Goal: Information Seeking & Learning: Learn about a topic

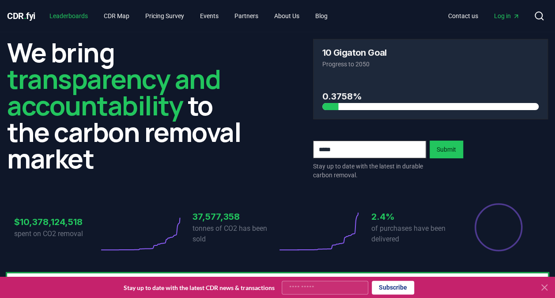
click at [63, 19] on link "Leaderboards" at bounding box center [68, 16] width 53 height 16
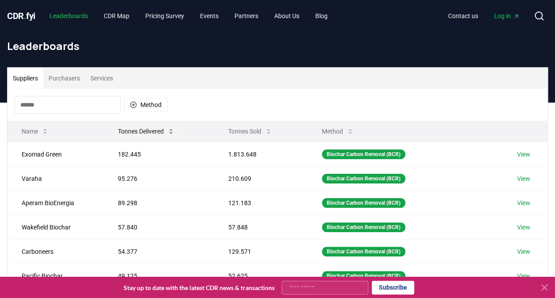
scroll to position [19, 0]
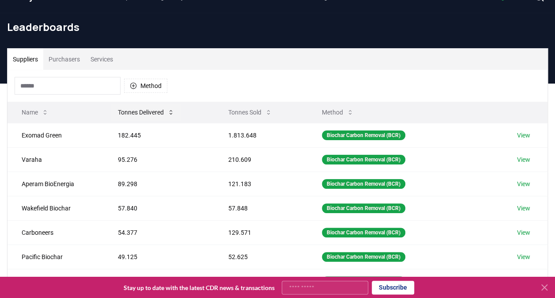
click at [146, 113] on button "Tonnes Delivered" at bounding box center [146, 112] width 71 height 18
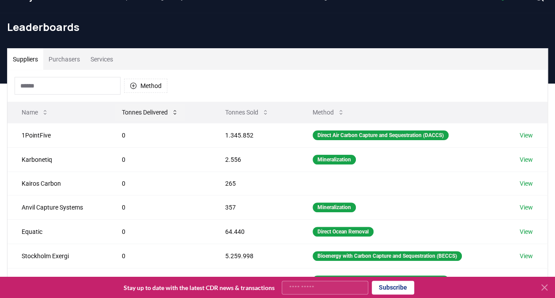
click at [146, 113] on button "Tonnes Delivered" at bounding box center [150, 112] width 71 height 18
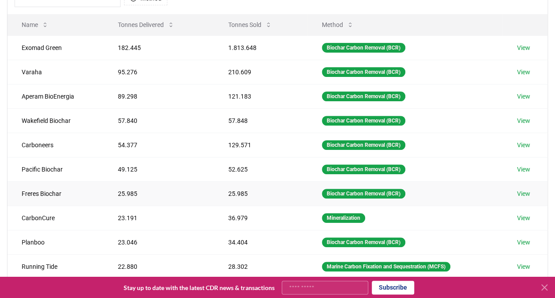
scroll to position [110, 0]
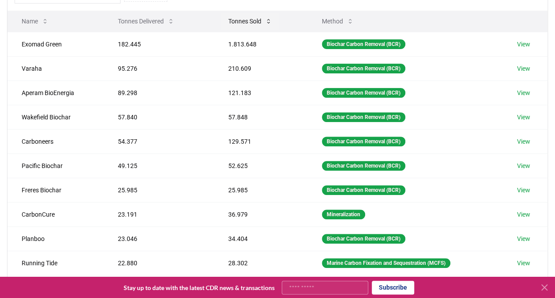
click at [234, 18] on button "Tonnes Sold" at bounding box center [250, 21] width 58 height 18
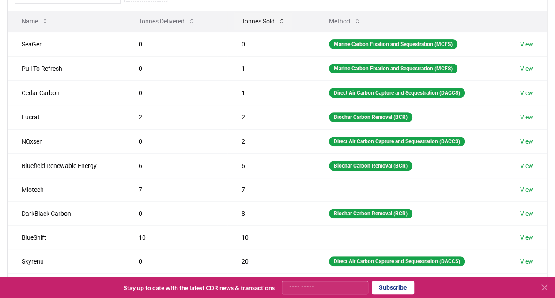
click at [246, 19] on button "Tonnes Sold" at bounding box center [264, 21] width 58 height 18
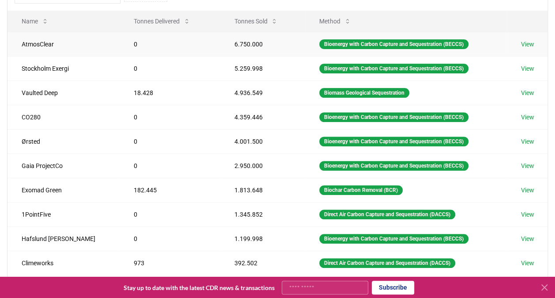
click at [220, 49] on td "6.750.000" at bounding box center [262, 44] width 85 height 24
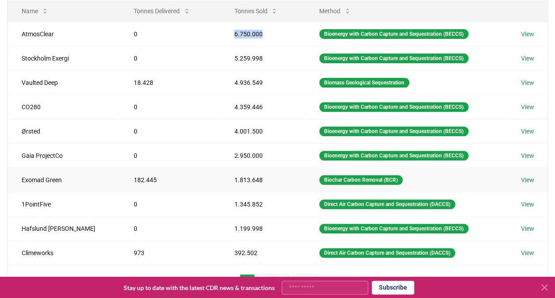
scroll to position [114, 0]
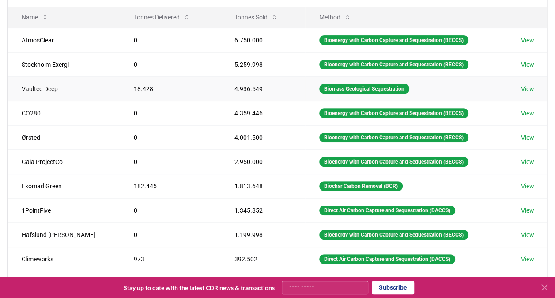
click at [220, 89] on td "4.936.549" at bounding box center [262, 88] width 85 height 24
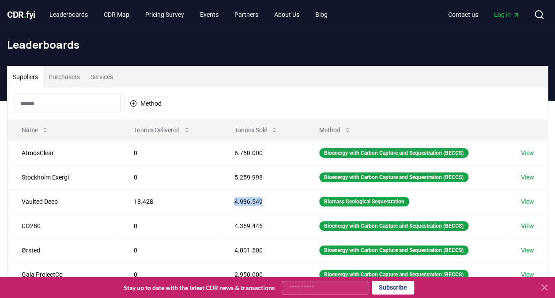
scroll to position [0, 0]
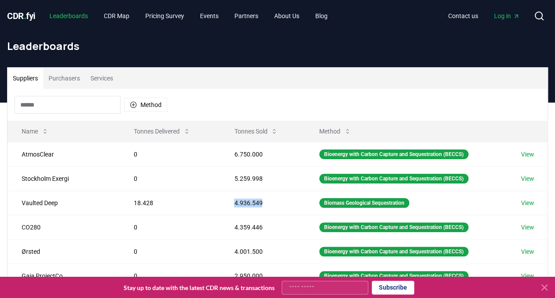
click at [50, 17] on link "Leaderboards" at bounding box center [68, 16] width 53 height 16
click at [24, 14] on span "CDR . fyi" at bounding box center [21, 16] width 28 height 11
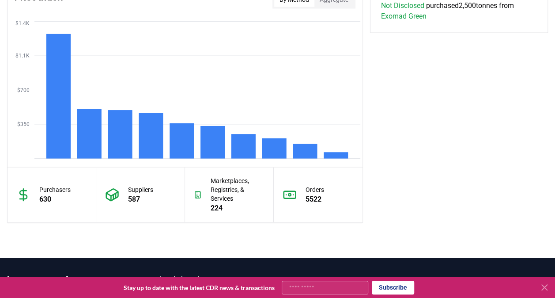
scroll to position [735, 0]
